Goal: Task Accomplishment & Management: Manage account settings

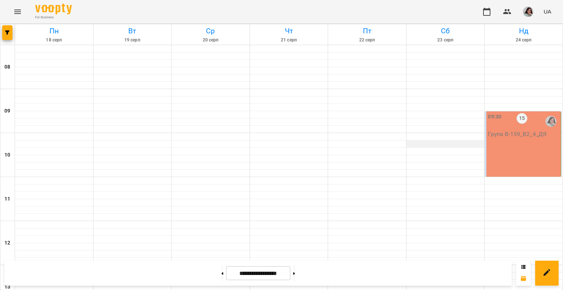
scroll to position [293, 0]
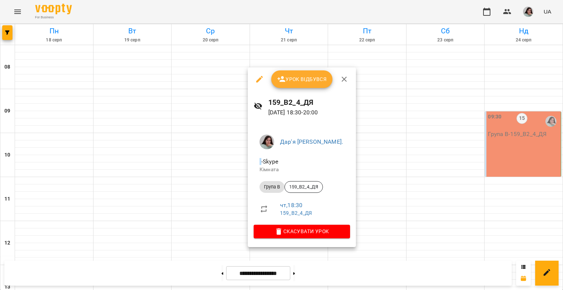
click at [254, 78] on span "Урок відбувся" at bounding box center [302, 79] width 50 height 9
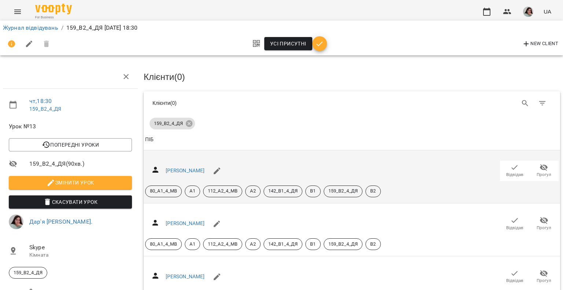
click at [254, 168] on icon "button" at bounding box center [515, 167] width 9 height 9
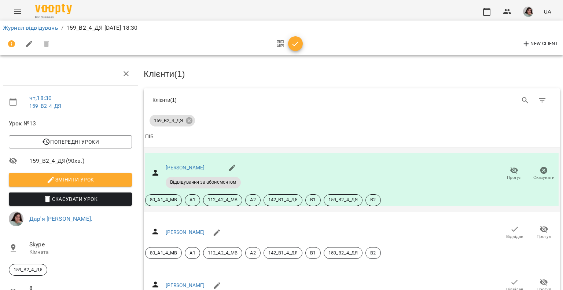
scroll to position [110, 0]
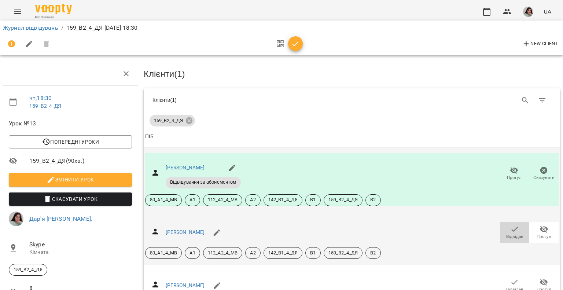
click at [254, 225] on icon "button" at bounding box center [515, 229] width 9 height 9
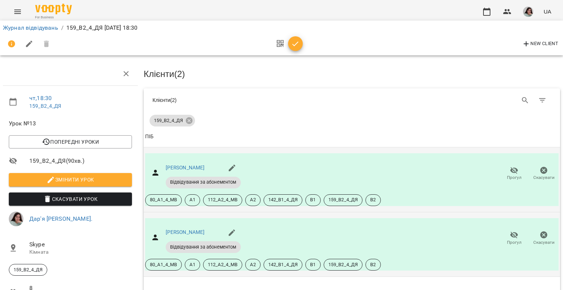
scroll to position [183, 0]
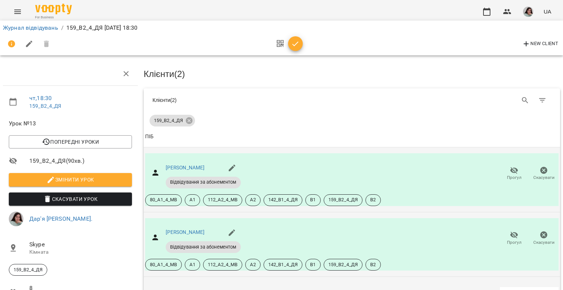
click at [254, 256] on icon "button" at bounding box center [515, 294] width 6 height 5
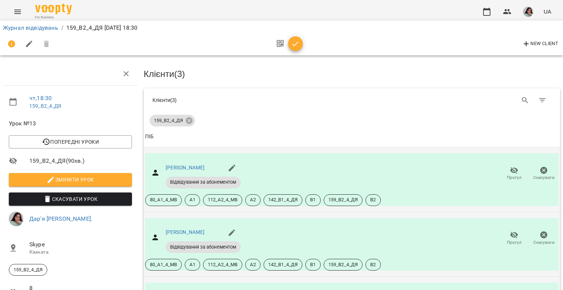
scroll to position [257, 0]
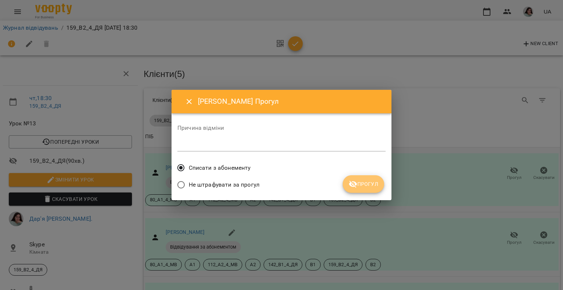
click at [254, 180] on icon "submit" at bounding box center [353, 184] width 9 height 9
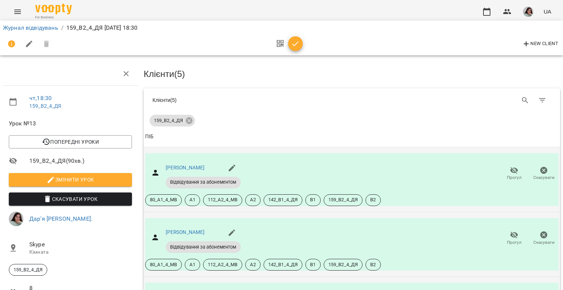
click at [254, 43] on span "button" at bounding box center [295, 44] width 15 height 9
